Goal: Find specific page/section: Find specific page/section

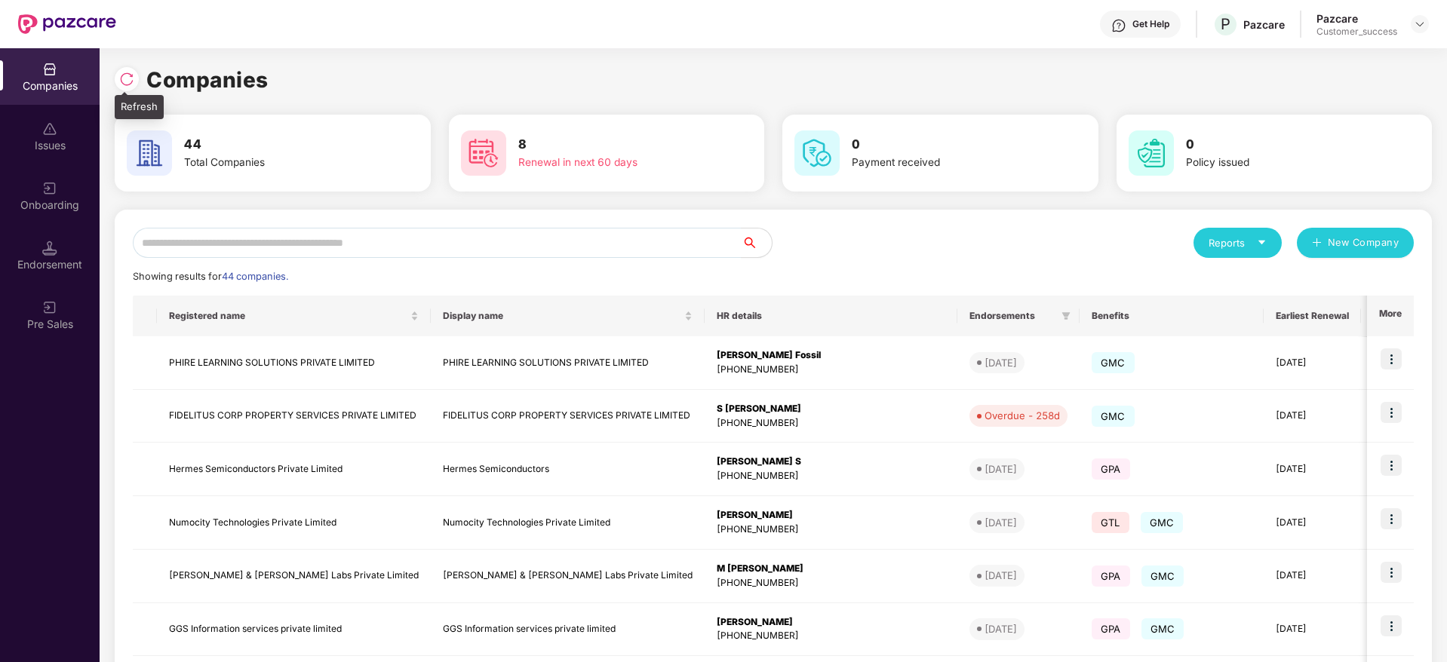
click at [127, 75] on img at bounding box center [126, 79] width 15 height 15
click at [431, 244] on input "text" at bounding box center [437, 243] width 609 height 30
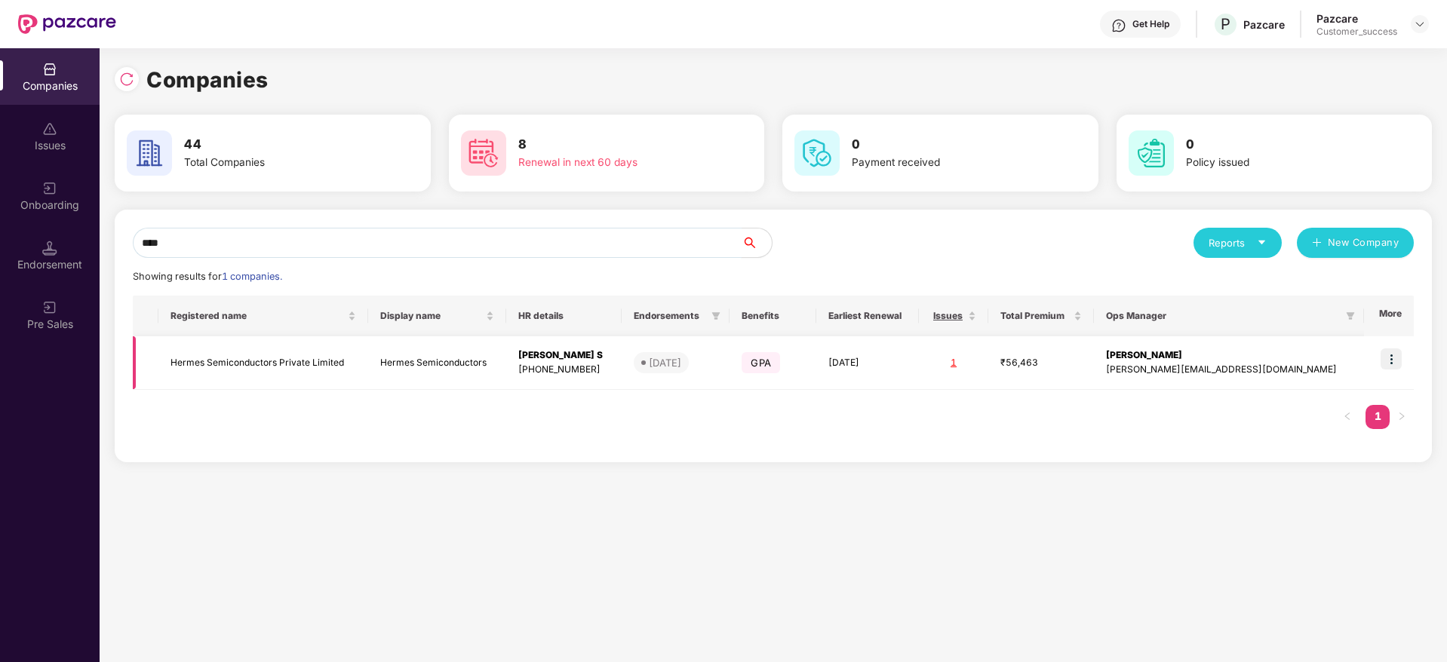
type input "****"
click at [301, 370] on td "Hermes Semiconductors Private Limited" at bounding box center [263, 363] width 210 height 54
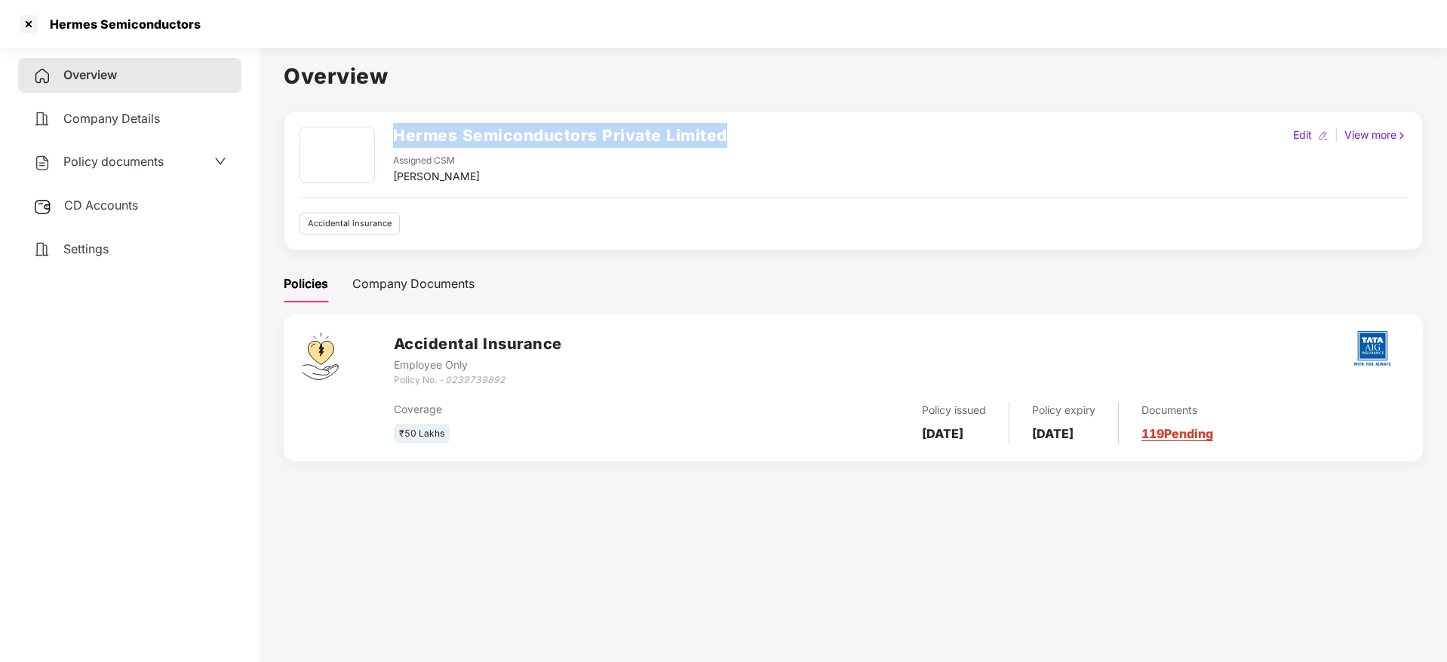
drag, startPoint x: 730, startPoint y: 127, endPoint x: 394, endPoint y: 144, distance: 336.8
click at [394, 144] on div "Hermes Semiconductors Private Limited Assigned CSM [PERSON_NAME] M Edit | View …" at bounding box center [852, 156] width 1107 height 58
copy h2 "Hermes Semiconductors Private Limited"
click at [26, 24] on div at bounding box center [29, 24] width 24 height 24
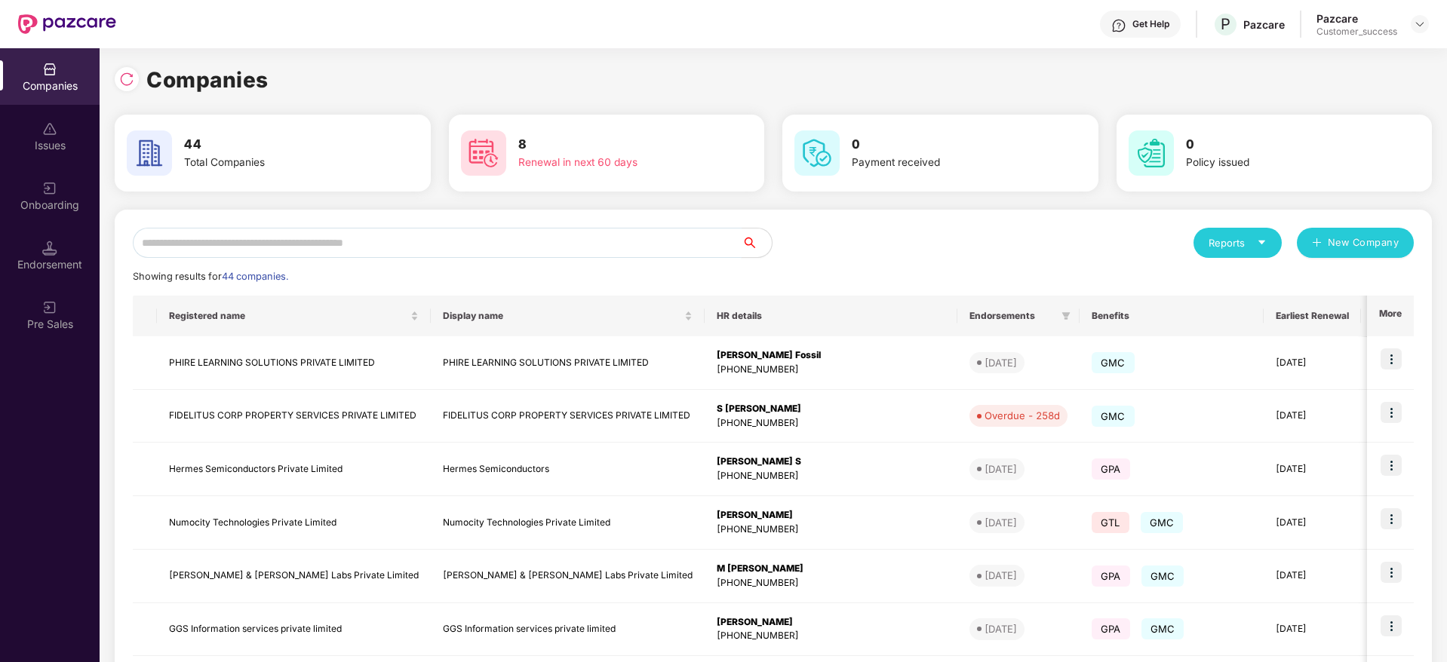
click at [459, 242] on input "text" at bounding box center [437, 243] width 609 height 30
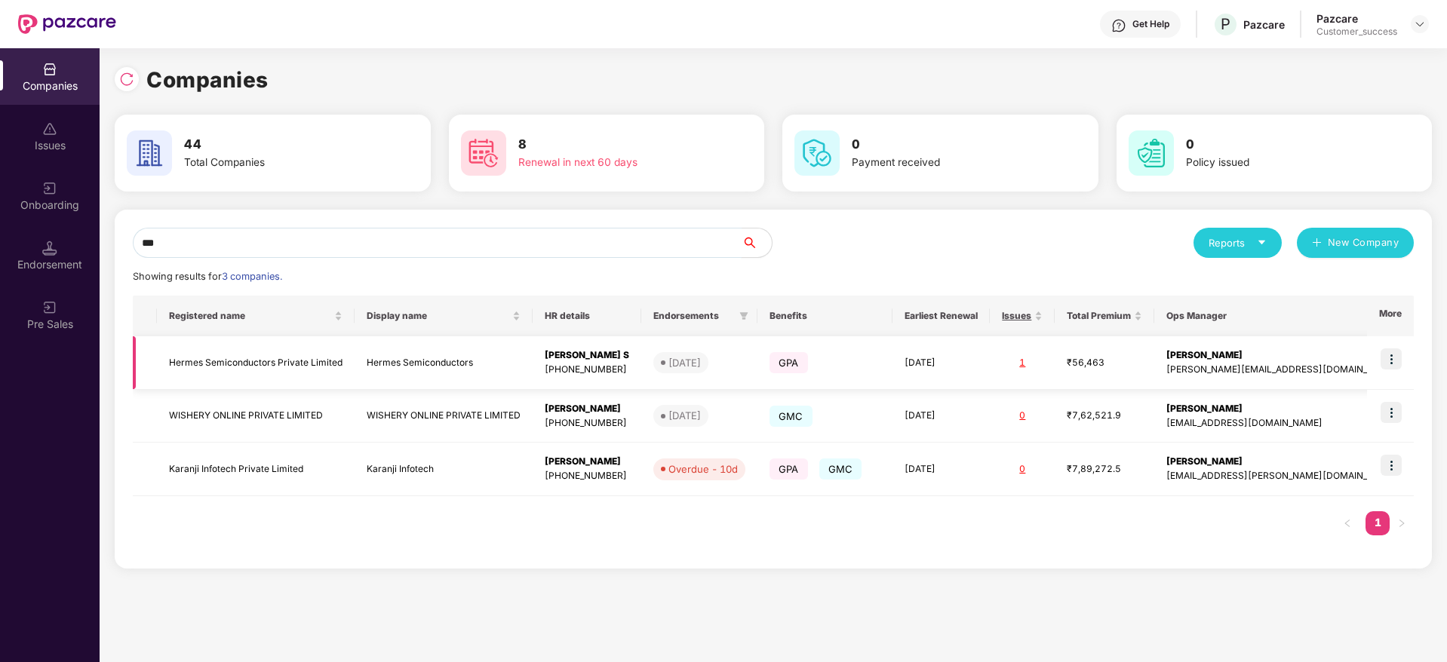
type input "***"
click at [1385, 350] on img at bounding box center [1390, 358] width 21 height 21
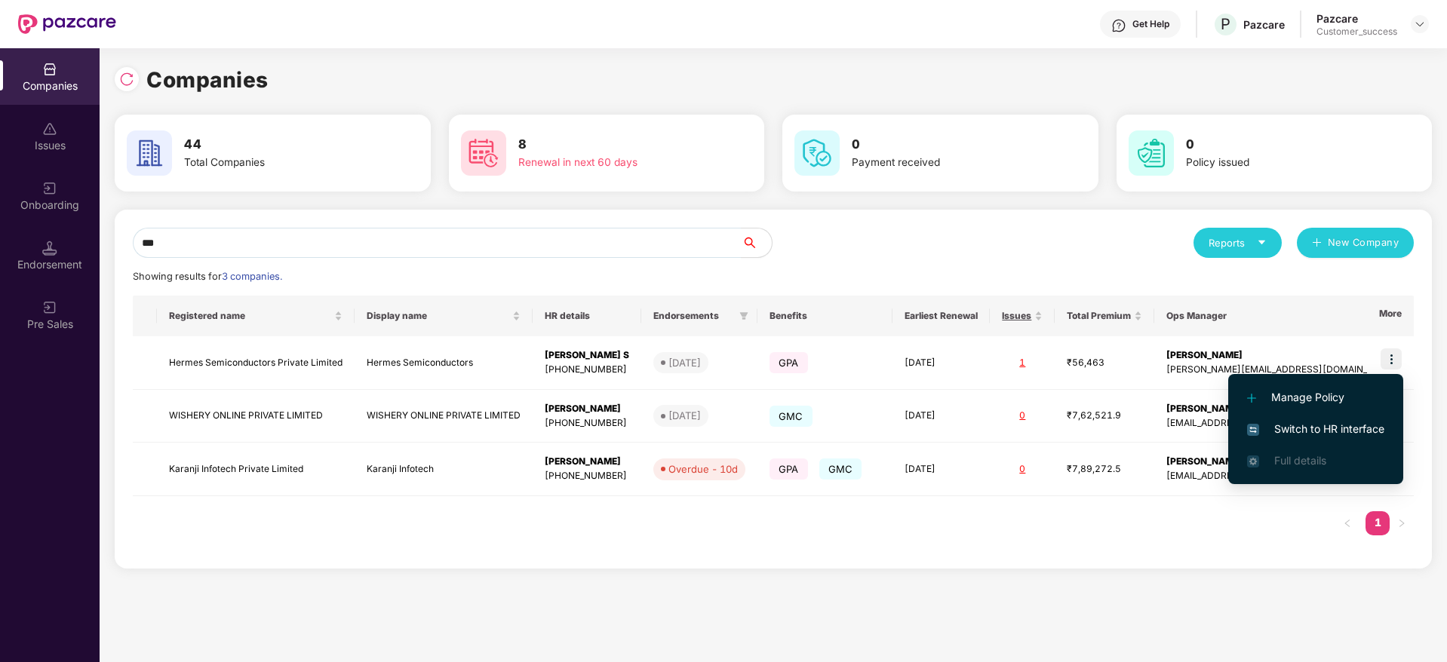
click at [1374, 421] on span "Switch to HR interface" at bounding box center [1315, 429] width 137 height 17
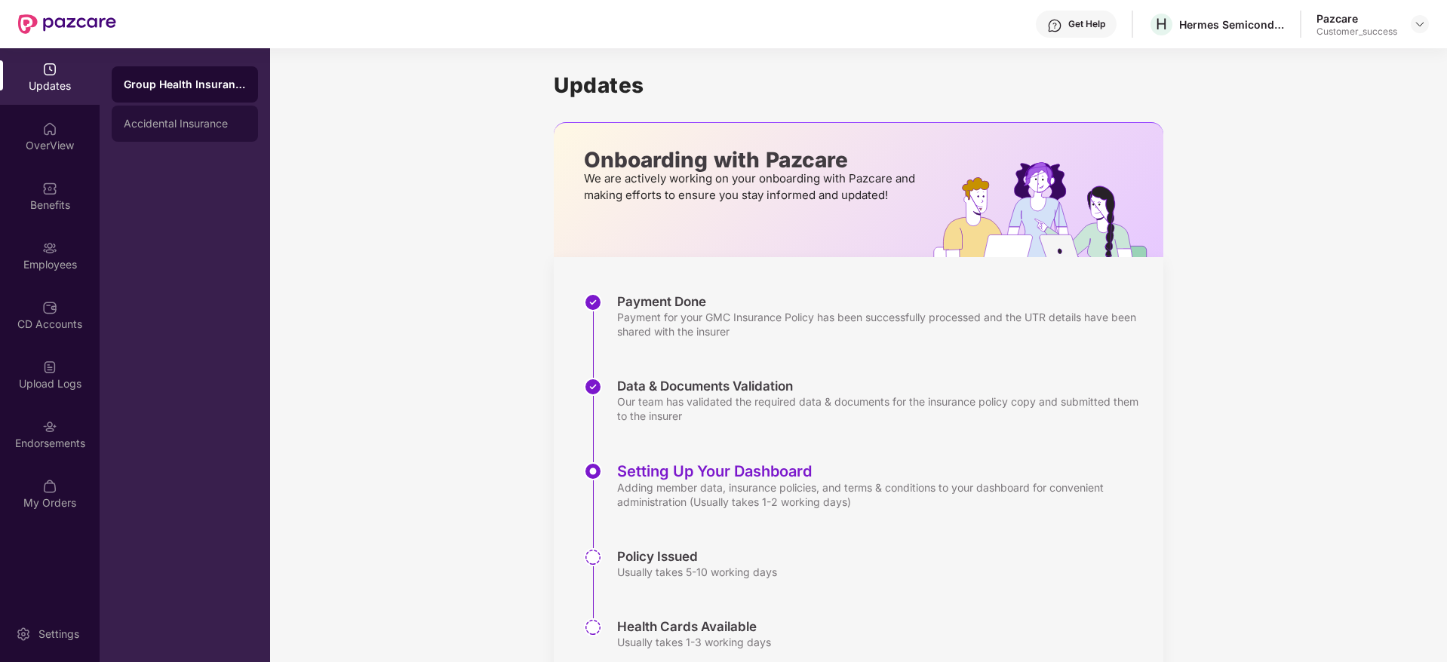
click at [210, 115] on div "Accidental Insurance" at bounding box center [185, 124] width 146 height 36
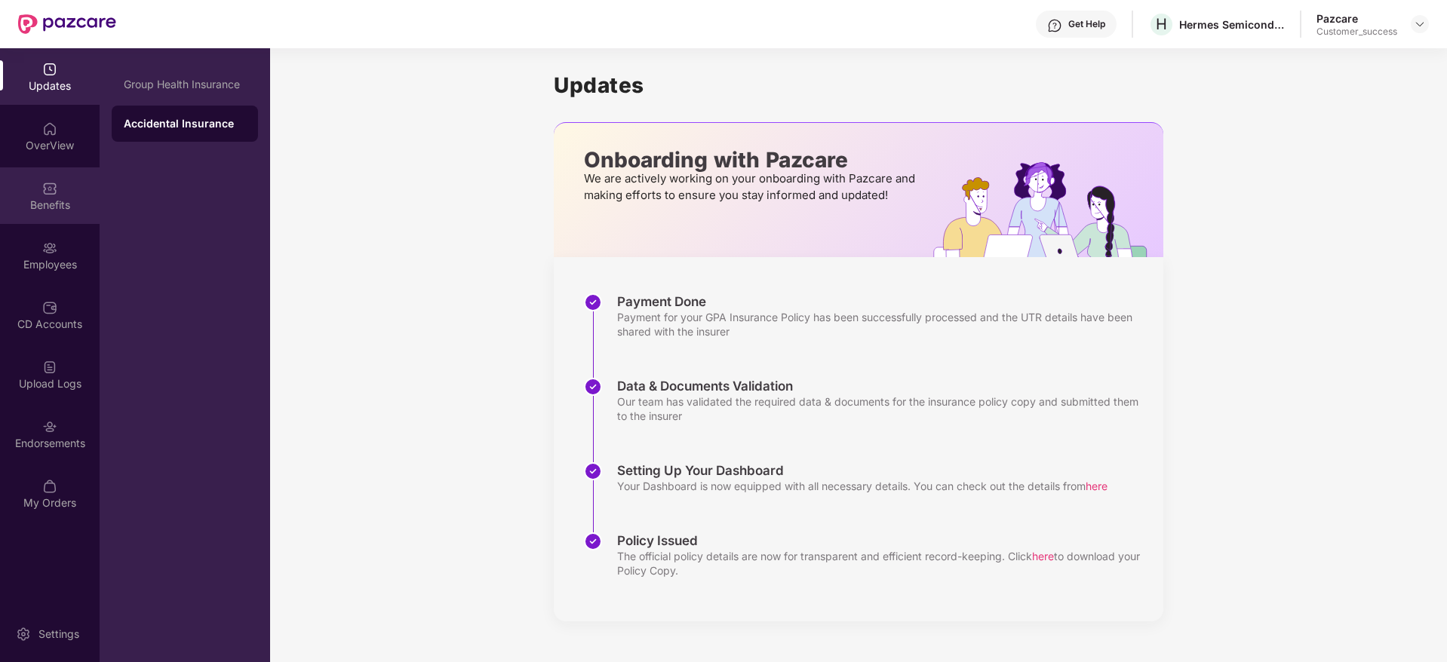
click at [69, 202] on div "Benefits" at bounding box center [50, 205] width 100 height 15
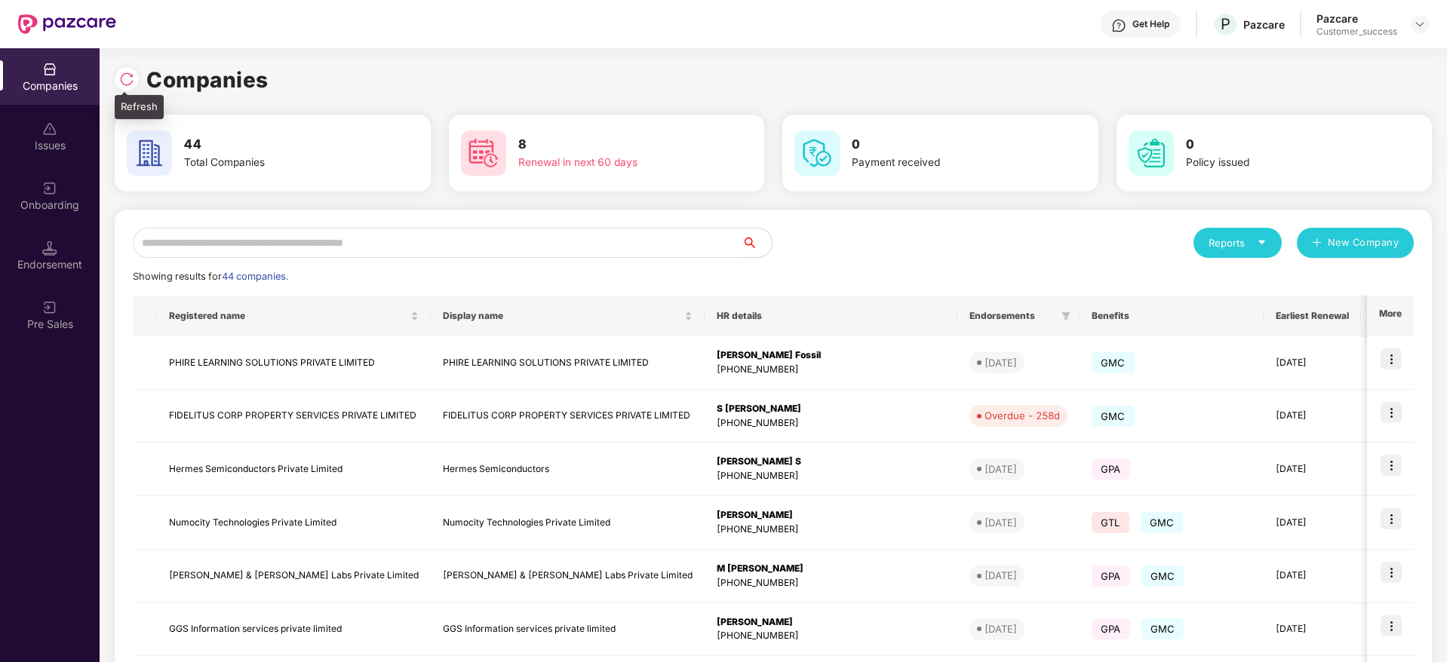
click at [126, 83] on img at bounding box center [126, 79] width 15 height 15
click at [640, 256] on input "text" at bounding box center [437, 243] width 609 height 30
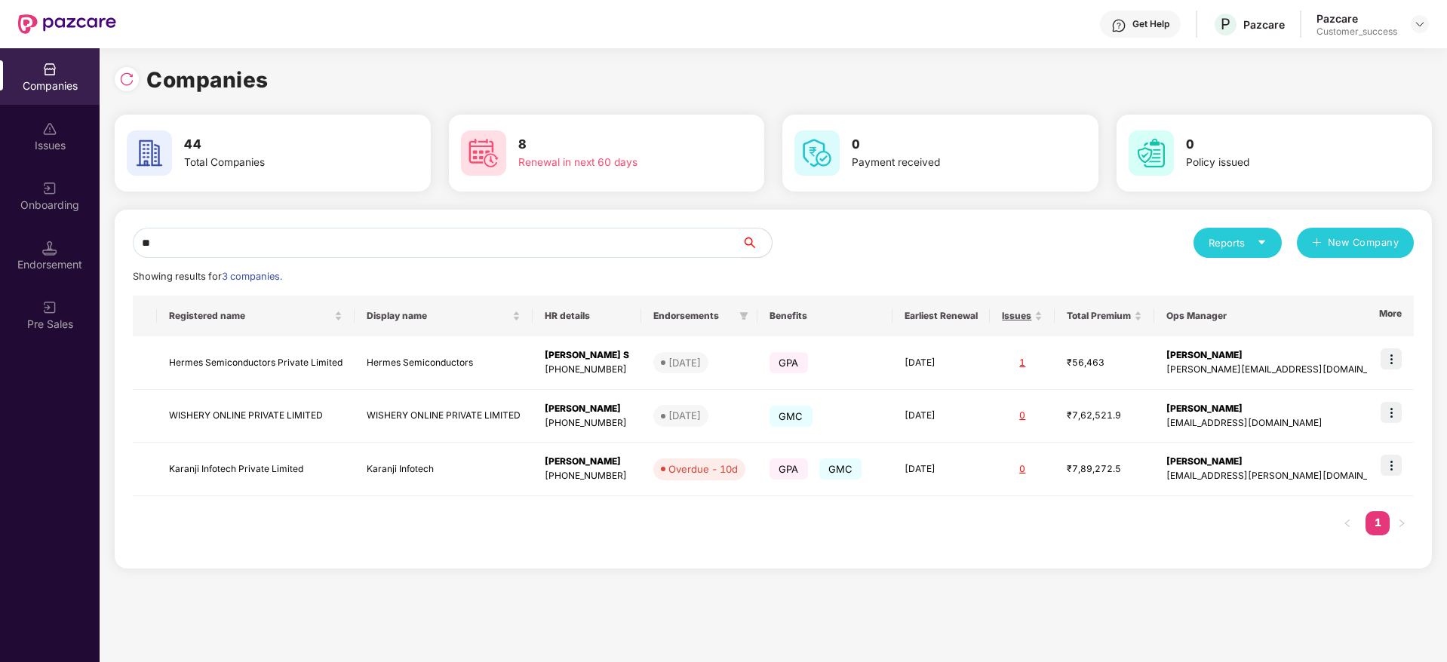
type input "*"
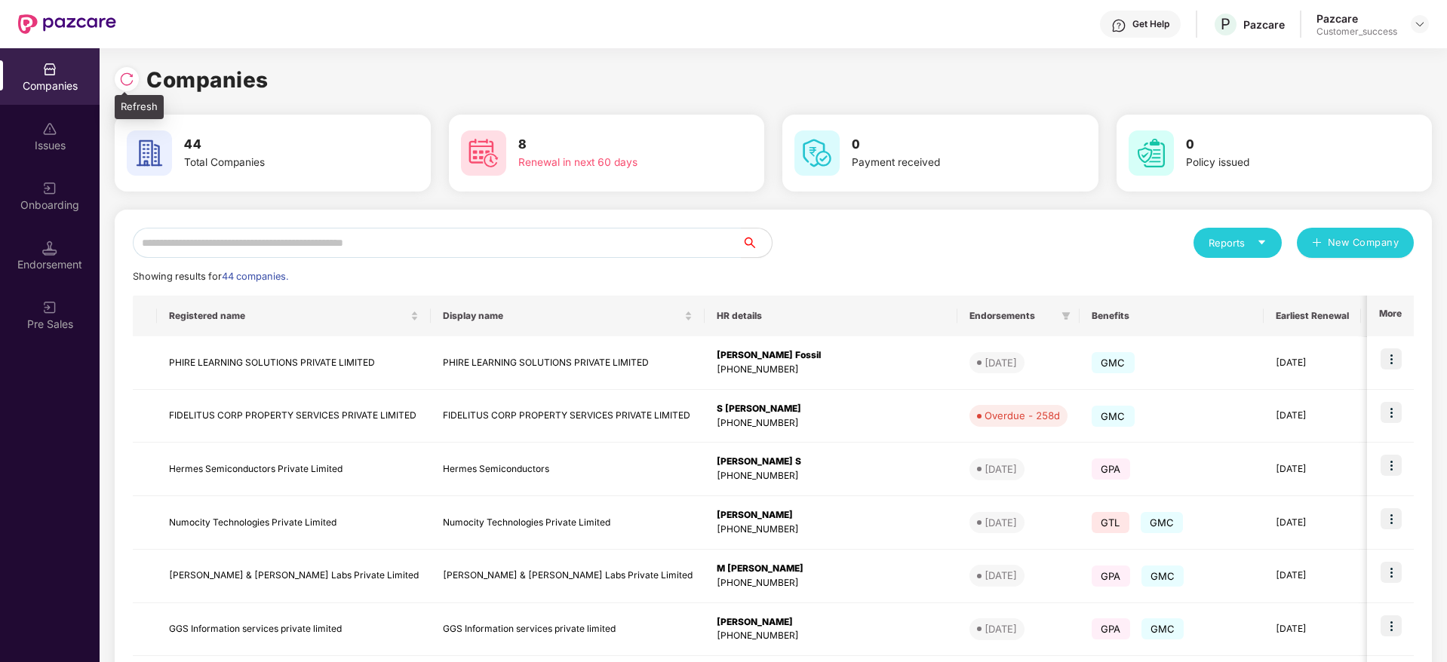
click at [131, 89] on div at bounding box center [127, 79] width 24 height 24
click at [124, 78] on img at bounding box center [126, 79] width 15 height 15
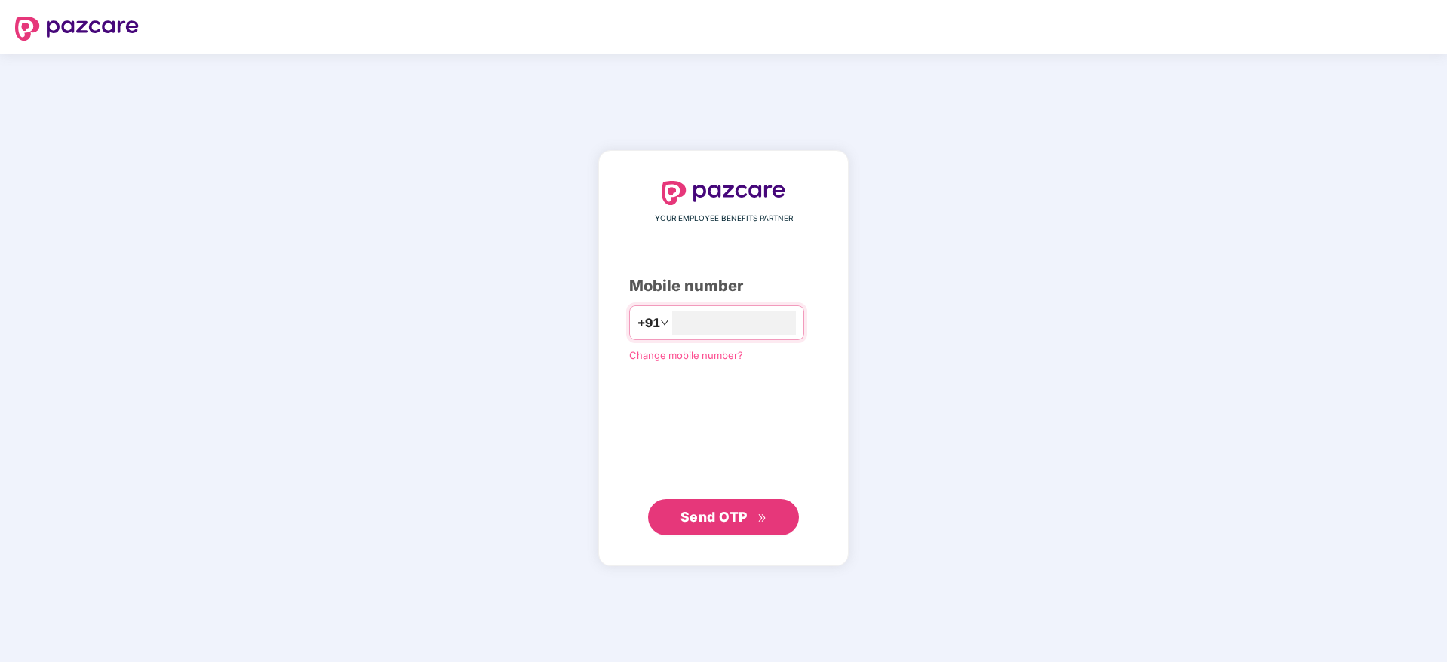
type input "**********"
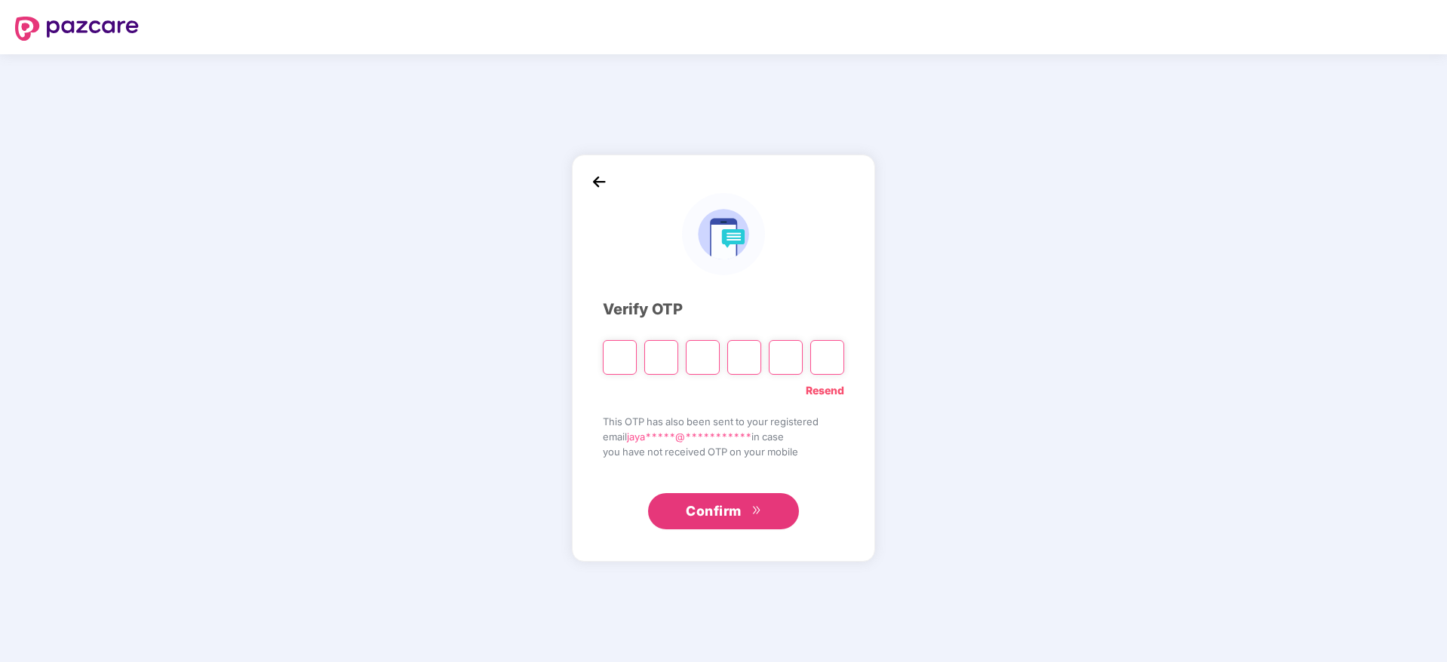
type input "*"
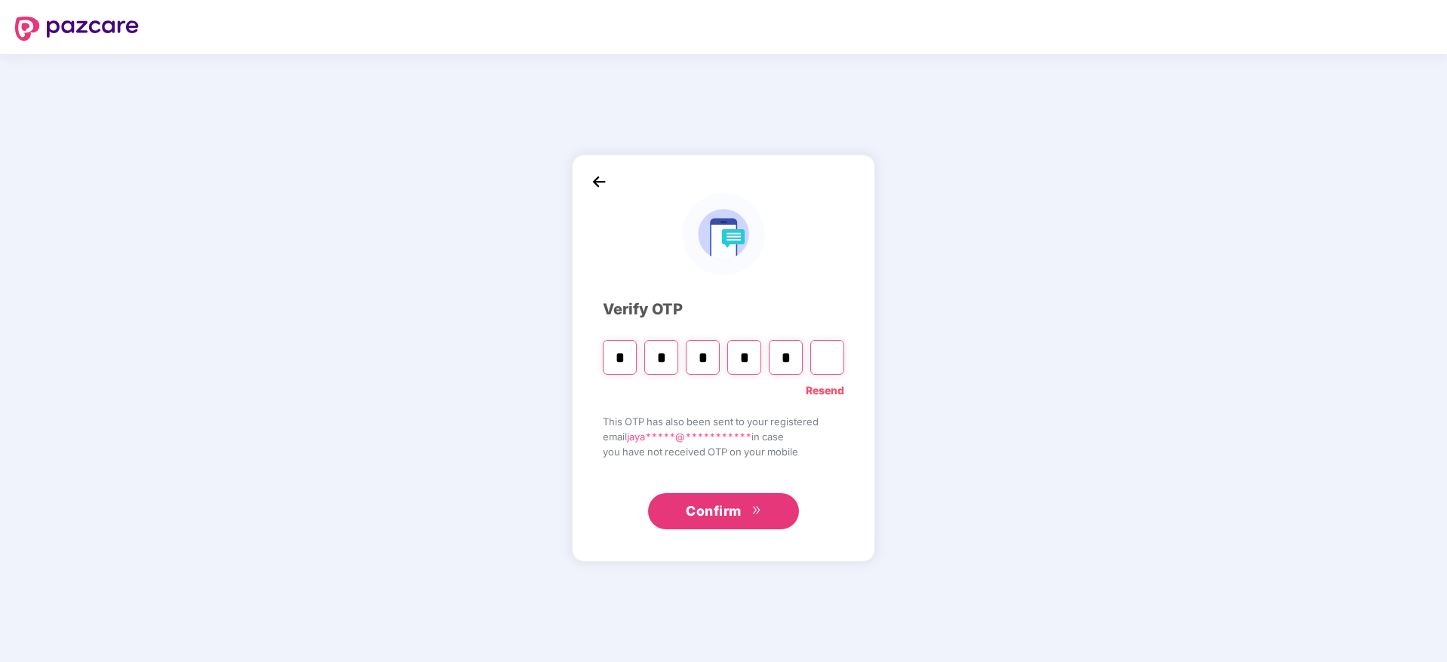
type input "*"
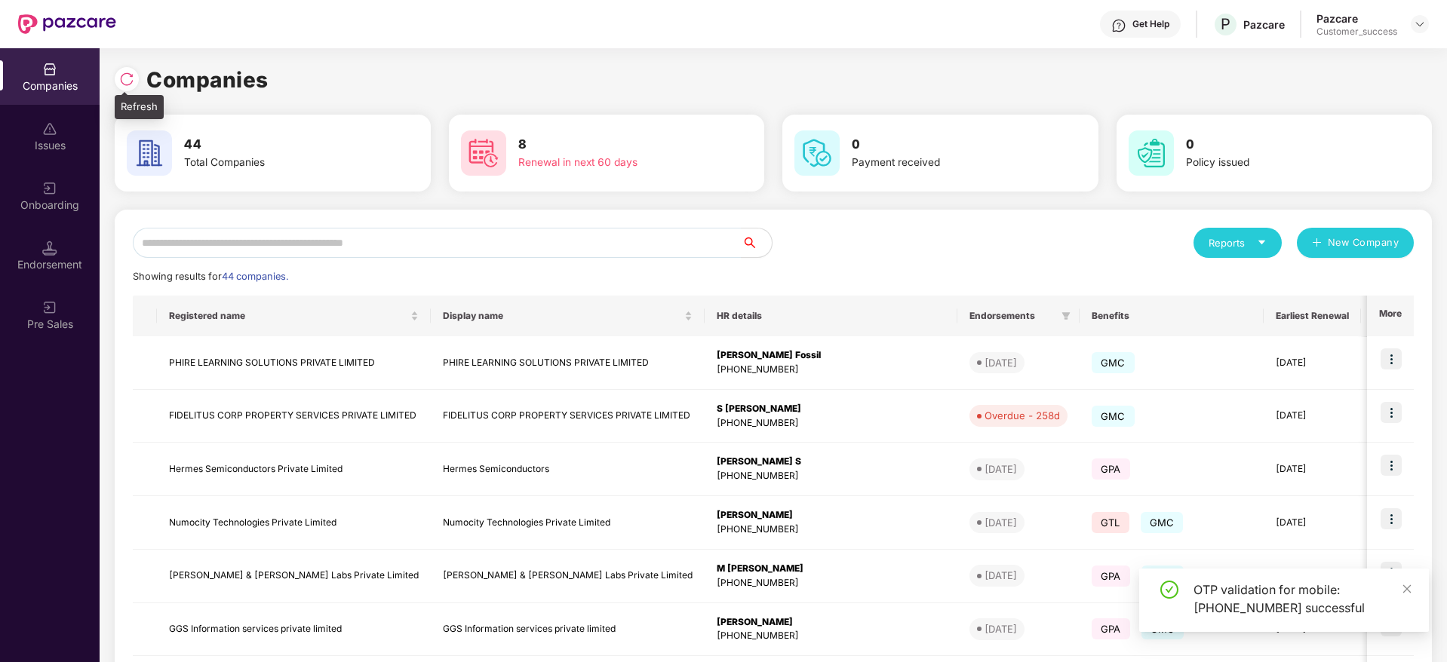
click at [131, 81] on img at bounding box center [126, 79] width 15 height 15
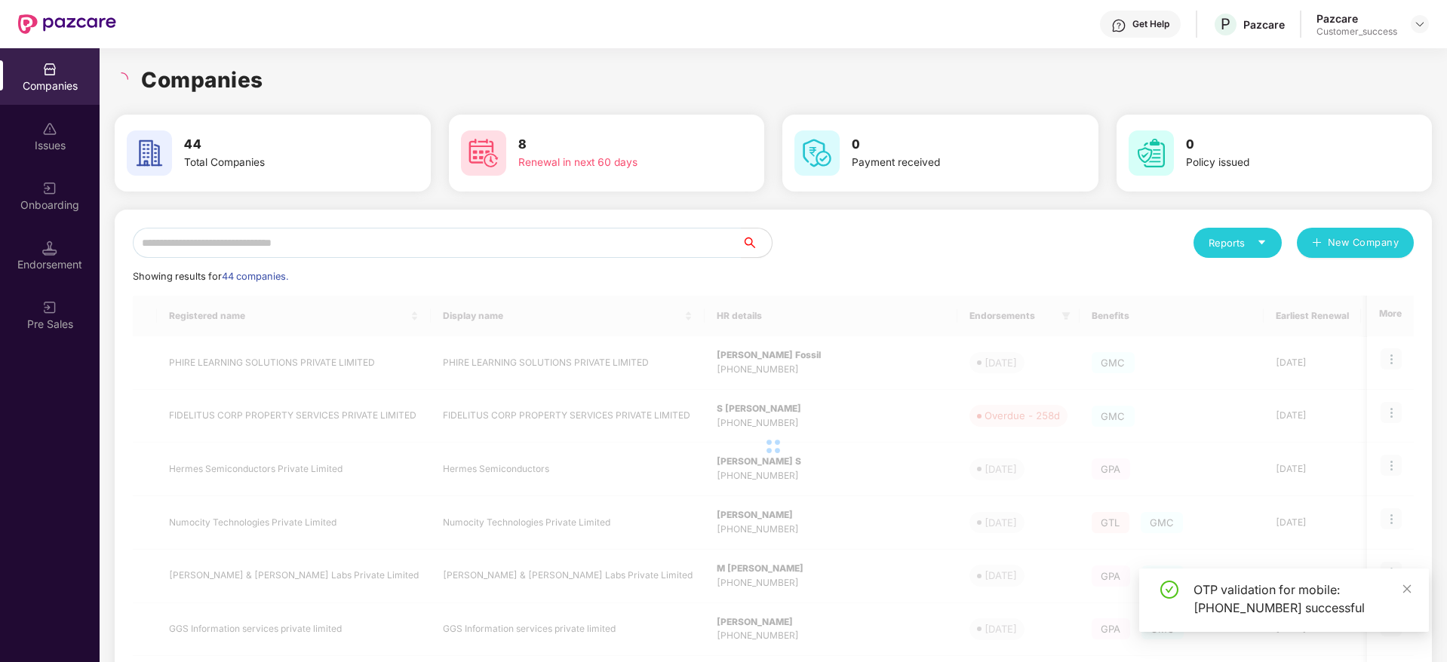
click at [302, 74] on div "Companies" at bounding box center [773, 79] width 1317 height 33
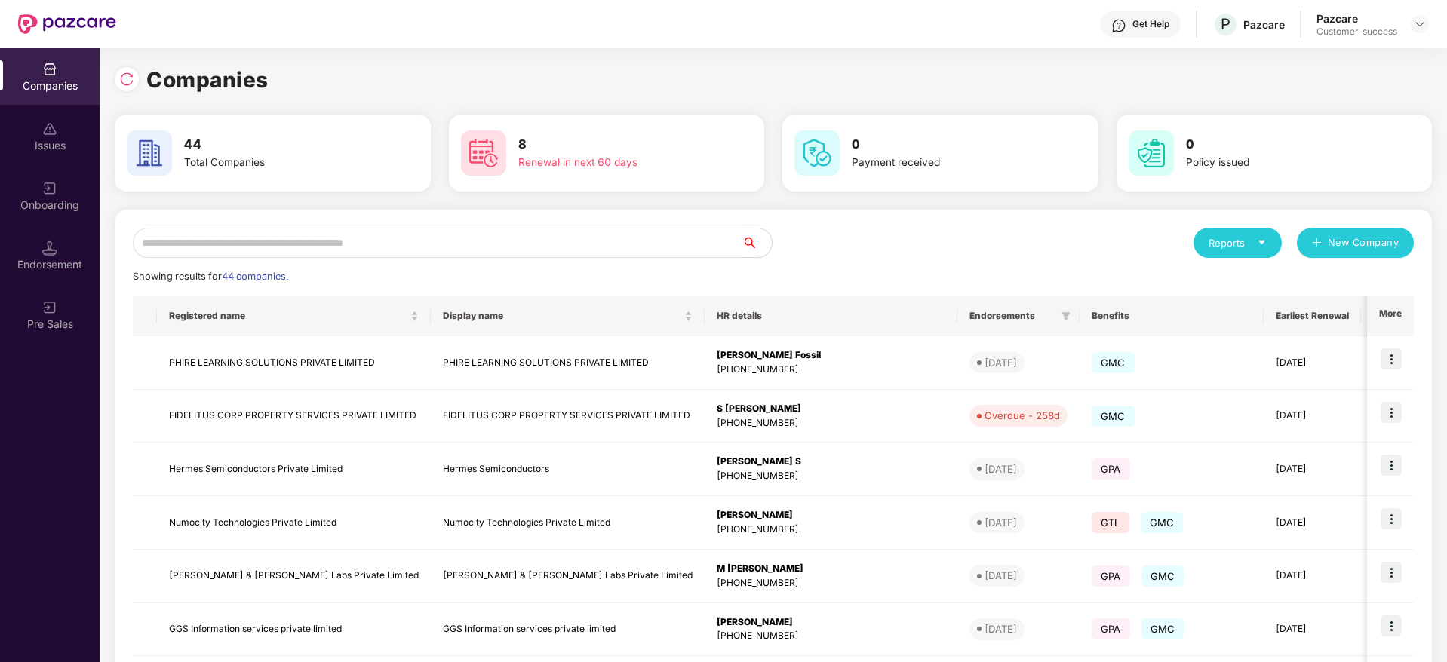
click at [466, 247] on input "text" at bounding box center [437, 243] width 609 height 30
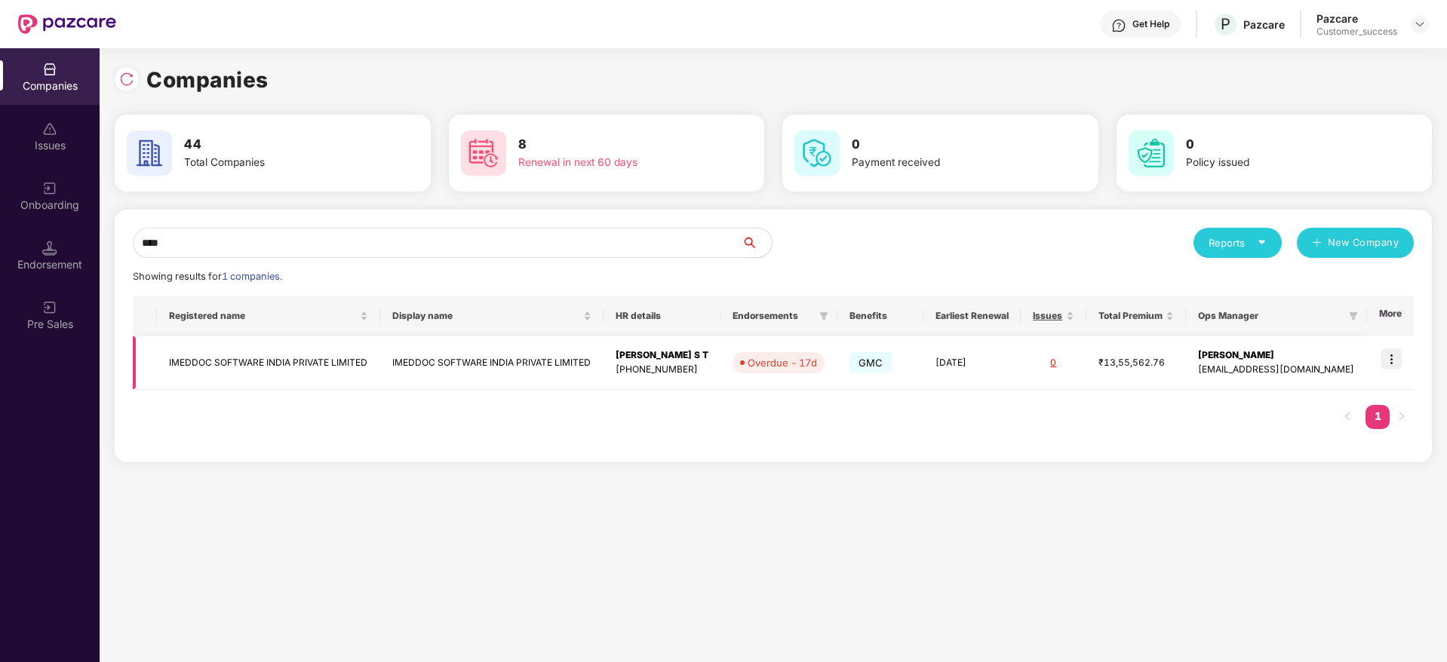
type input "****"
click at [289, 356] on td "IMEDDOC SOFTWARE INDIA PRIVATE LIMITED" at bounding box center [268, 363] width 223 height 54
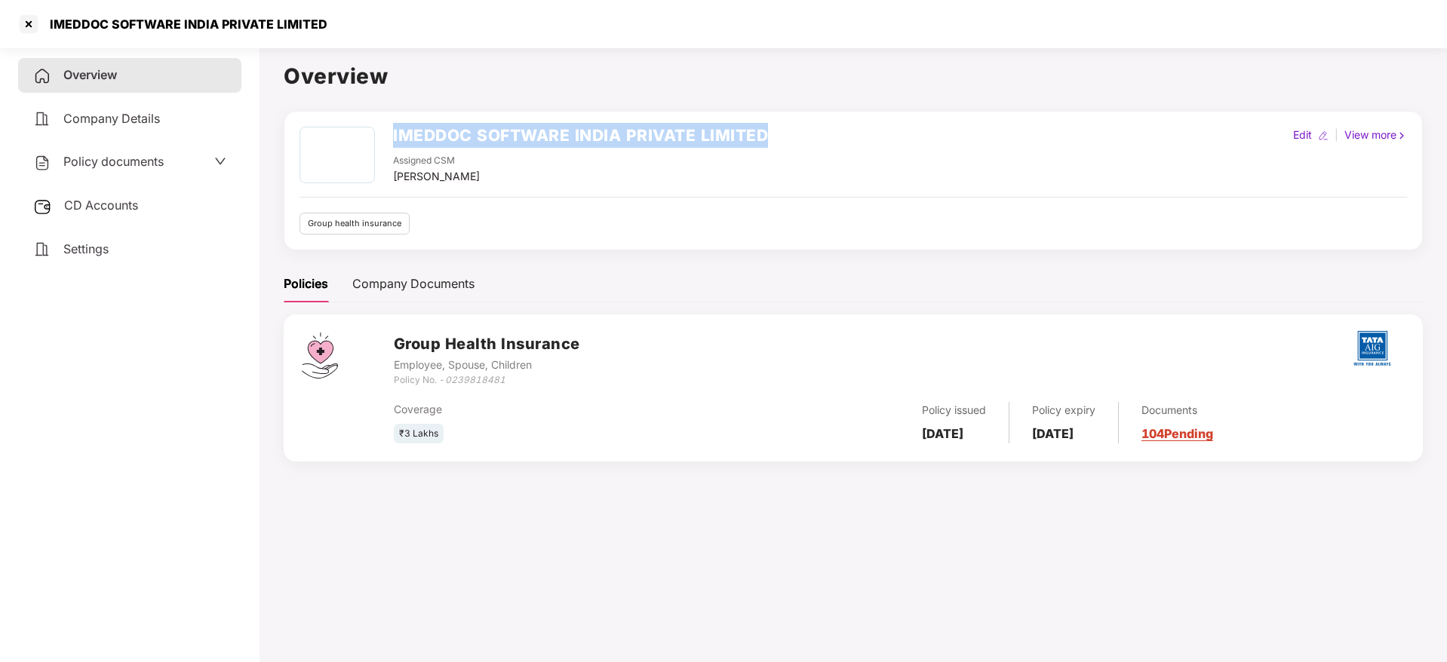
drag, startPoint x: 772, startPoint y: 127, endPoint x: 388, endPoint y: 144, distance: 385.0
click at [388, 144] on div "IMEDDOC SOFTWARE INDIA PRIVATE LIMITED Assigned CSM Jayaram M Edit | View more" at bounding box center [852, 156] width 1107 height 58
copy h2 "IMEDDOC SOFTWARE INDIA PRIVATE LIMITED"
click at [21, 20] on div at bounding box center [29, 24] width 24 height 24
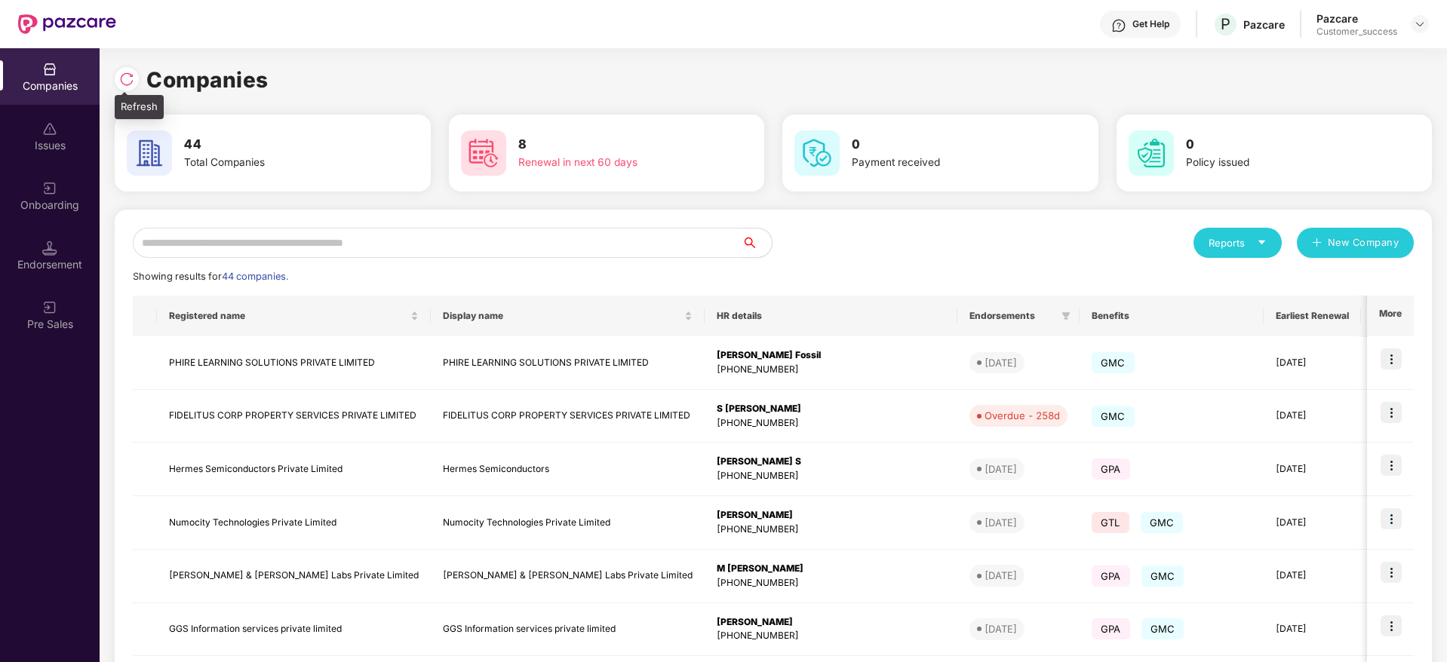
click at [120, 78] on img at bounding box center [126, 79] width 15 height 15
